Goal: Task Accomplishment & Management: Use online tool/utility

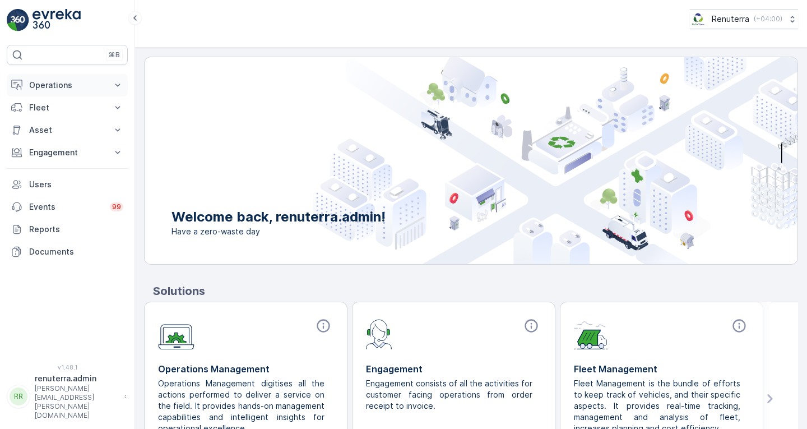
click at [54, 89] on p "Operations" at bounding box center [67, 85] width 76 height 11
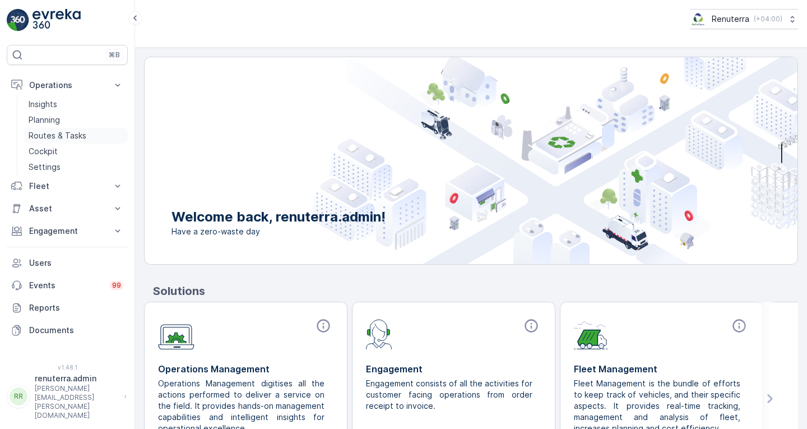
click at [59, 135] on p "Routes & Tasks" at bounding box center [58, 135] width 58 height 11
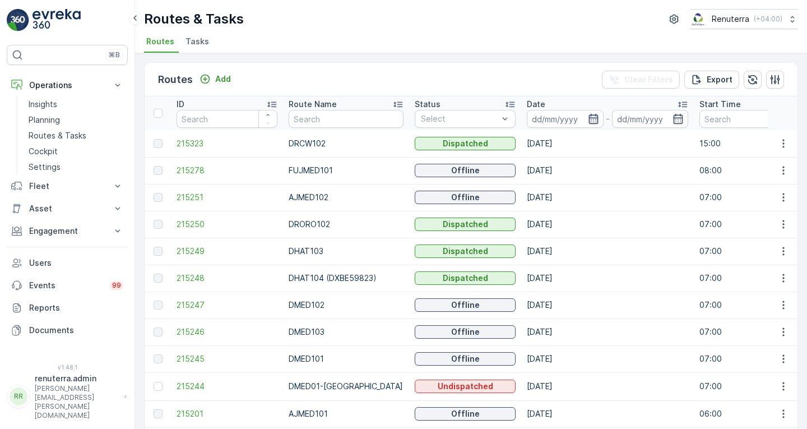
click at [588, 118] on icon "button" at bounding box center [593, 118] width 11 height 11
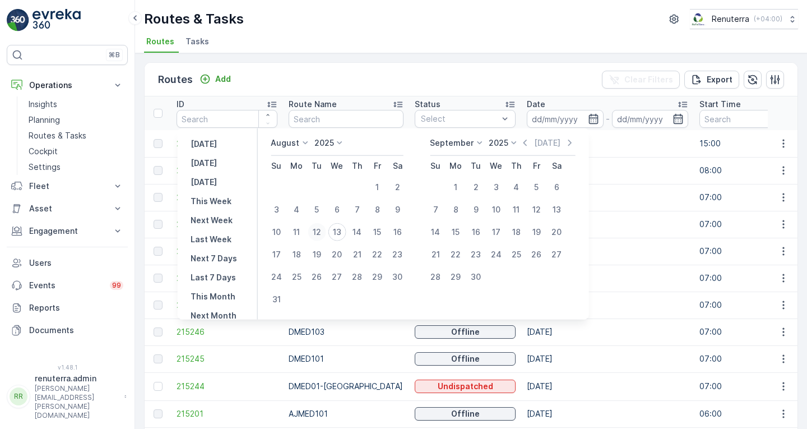
click at [321, 234] on div "12" at bounding box center [317, 232] width 18 height 18
type input "[DATE]"
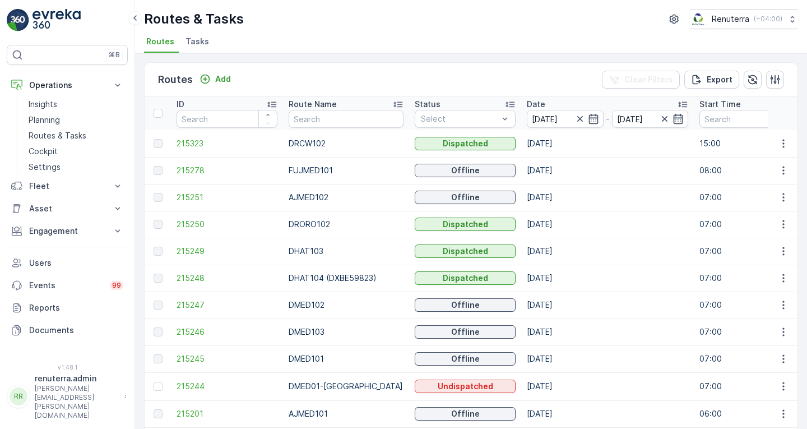
click at [621, 190] on td "[DATE]" at bounding box center [607, 197] width 173 height 27
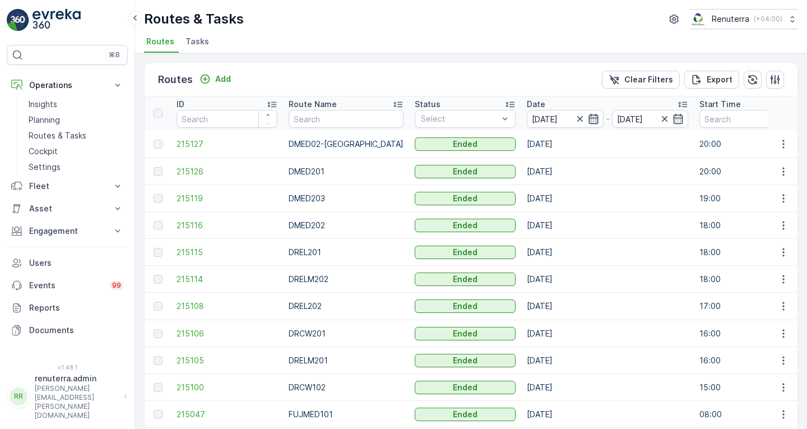
click at [588, 113] on icon "button" at bounding box center [593, 118] width 11 height 11
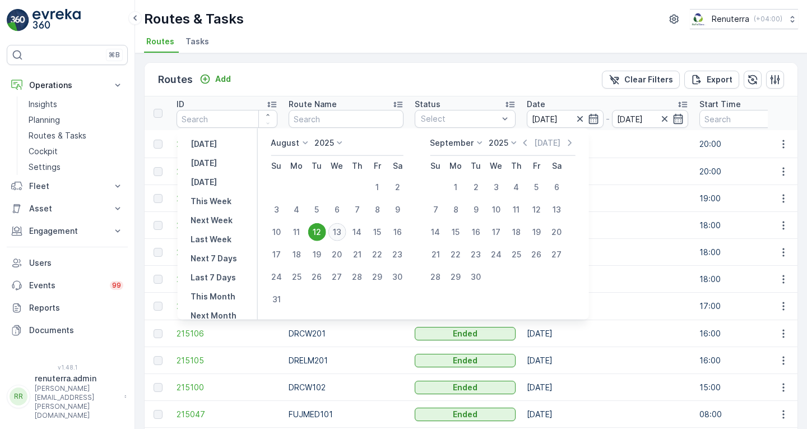
click at [343, 228] on div "13" at bounding box center [337, 232] width 18 height 18
type input "[DATE]"
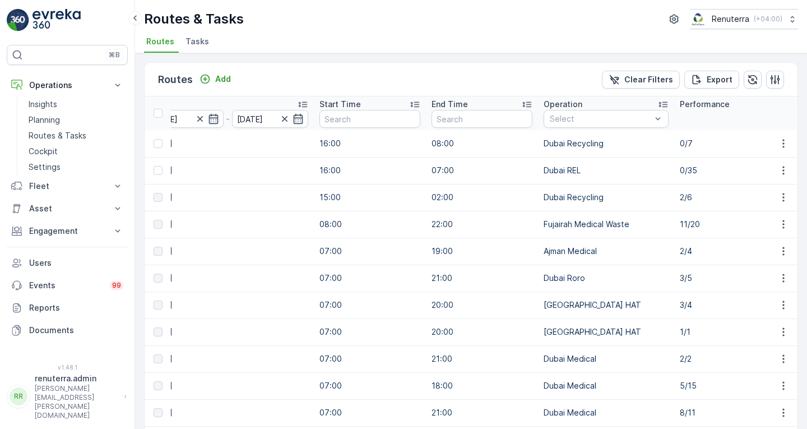
scroll to position [0, 379]
click at [752, 271] on td "3/5" at bounding box center [731, 277] width 112 height 27
drag, startPoint x: 752, startPoint y: 271, endPoint x: 508, endPoint y: 254, distance: 244.9
click at [508, 254] on td "19:00" at bounding box center [483, 251] width 112 height 27
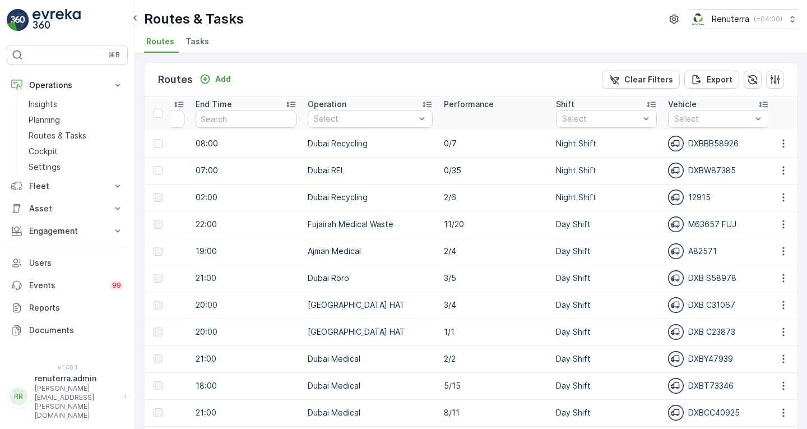
scroll to position [0, 620]
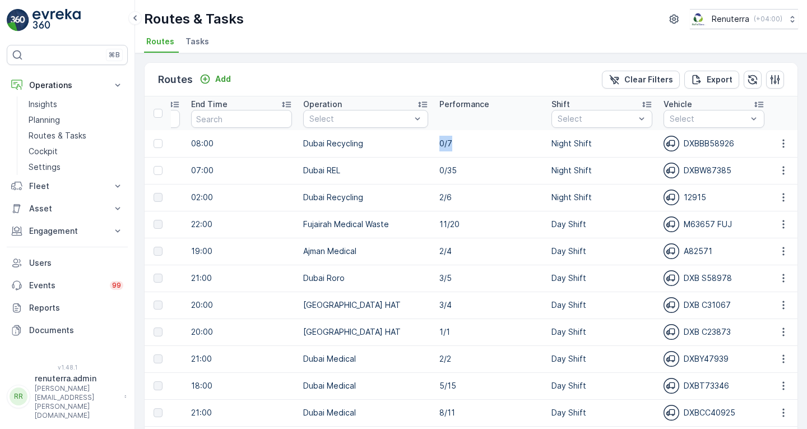
drag, startPoint x: 426, startPoint y: 140, endPoint x: 437, endPoint y: 144, distance: 11.0
click at [437, 144] on td "0/7" at bounding box center [490, 143] width 112 height 27
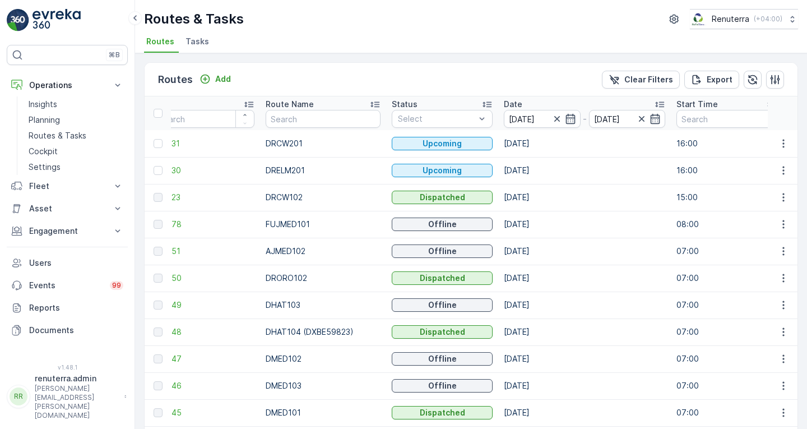
scroll to position [0, 0]
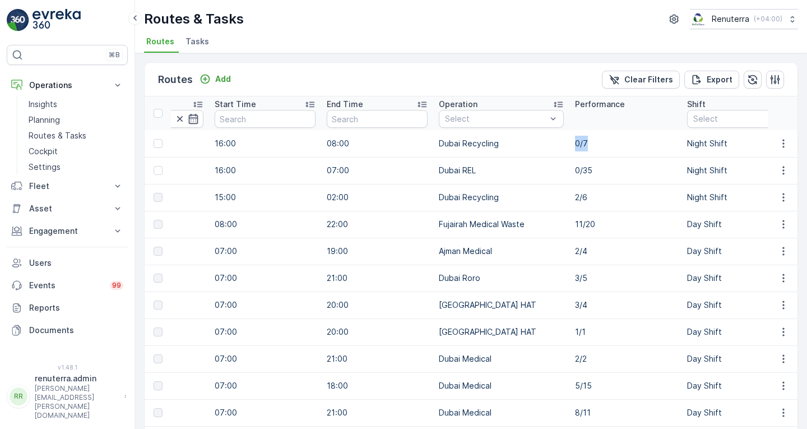
scroll to position [0, 485]
click at [569, 148] on td "0/7" at bounding box center [625, 143] width 112 height 27
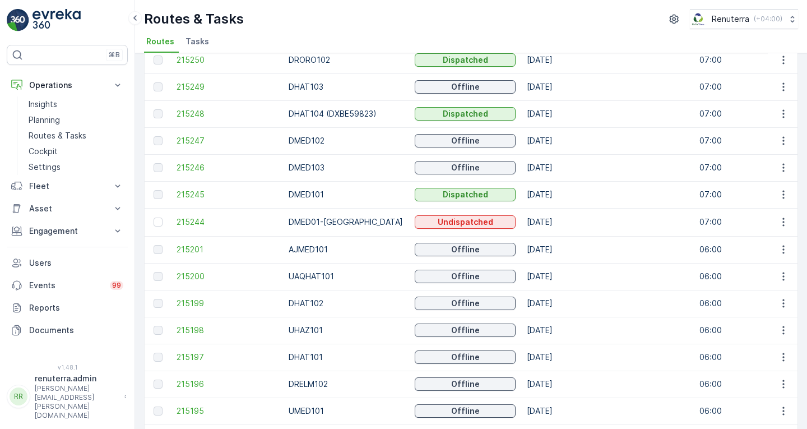
scroll to position [217, 0]
